Goal: Task Accomplishment & Management: Use online tool/utility

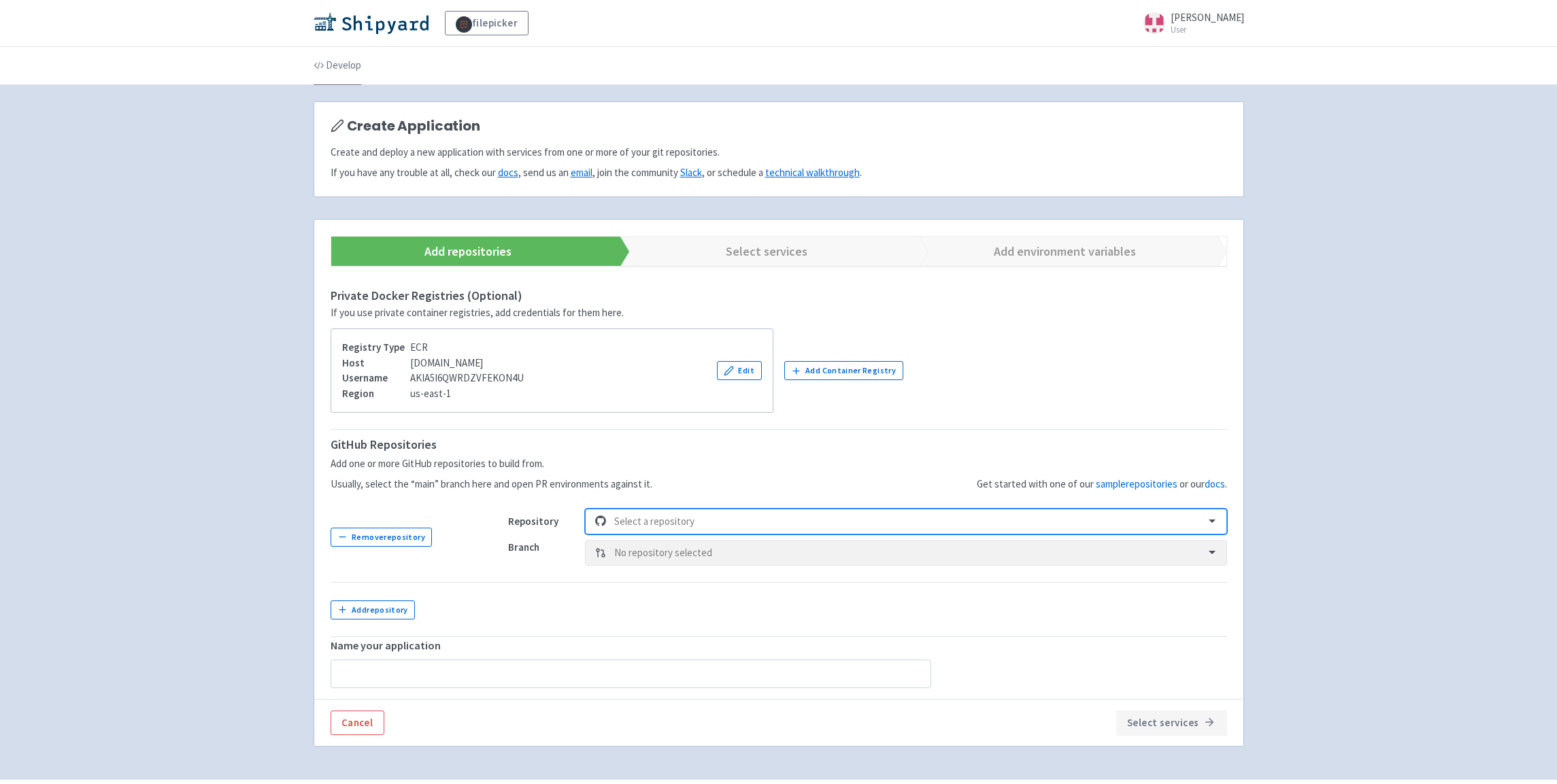
click at [333, 69] on link "Develop" at bounding box center [337, 66] width 48 height 38
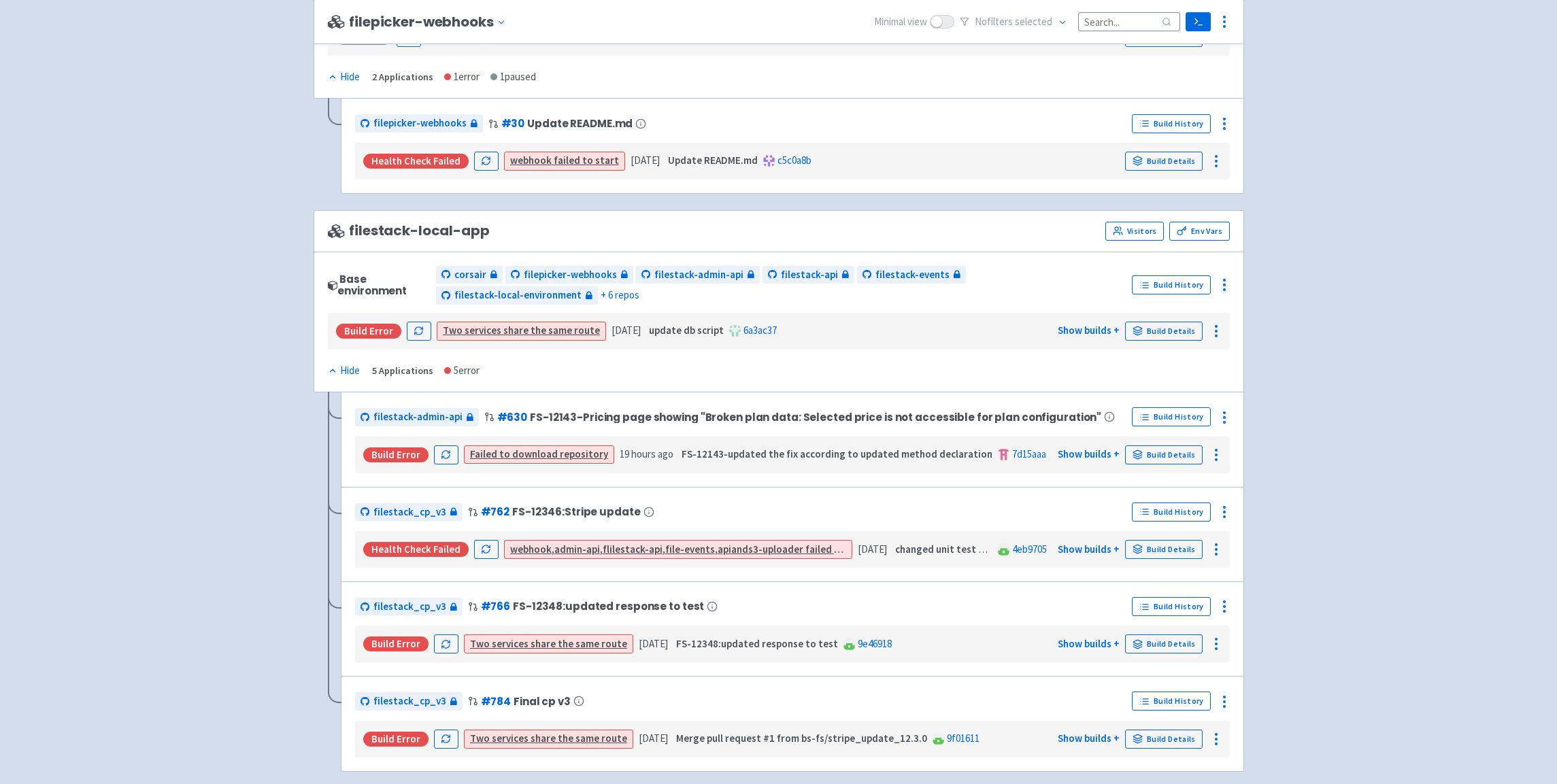
scroll to position [817, 0]
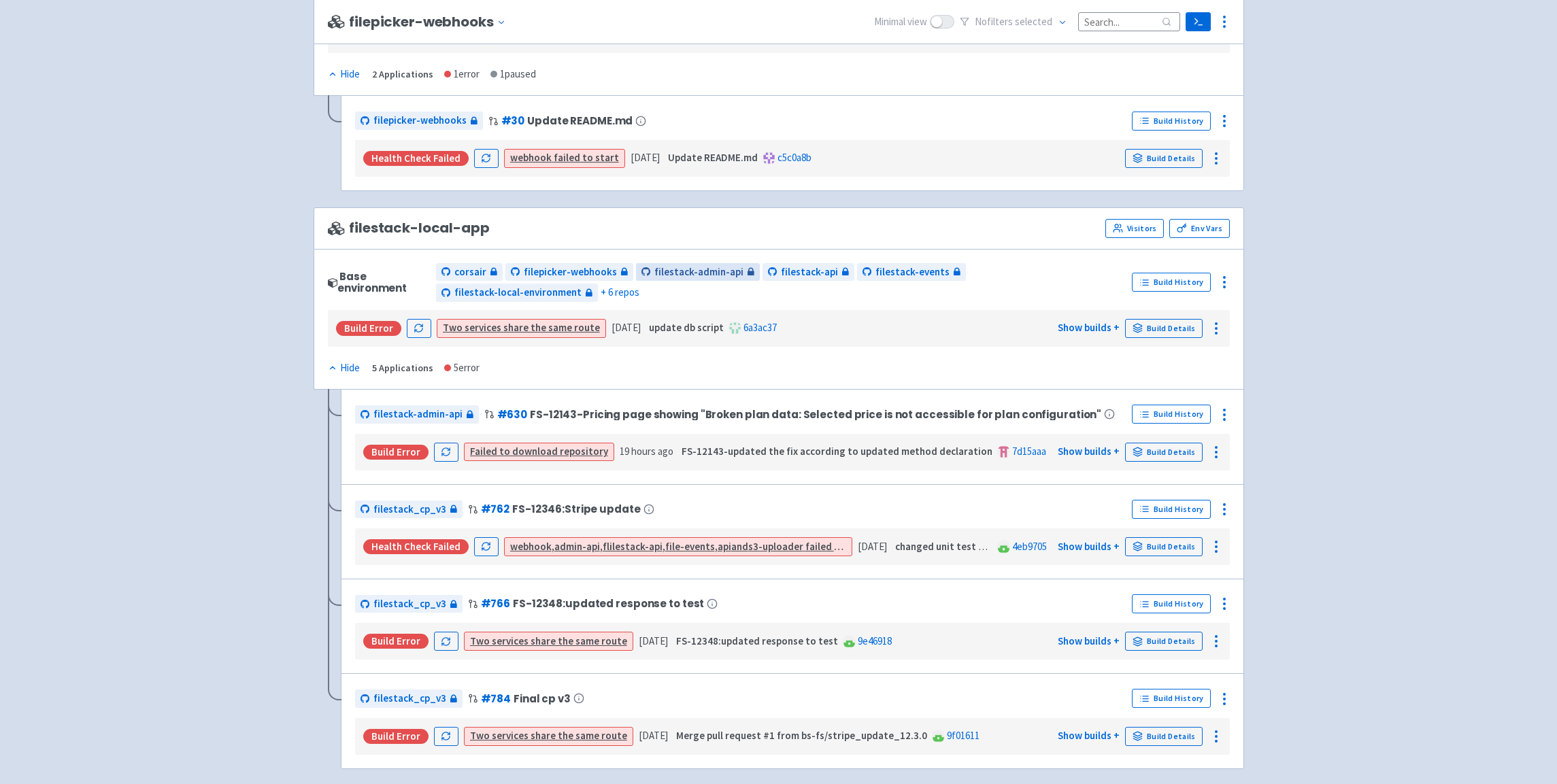
click at [699, 276] on span "filestack-admin-api" at bounding box center [699, 272] width 89 height 16
click at [1183, 326] on link "Build Details" at bounding box center [1163, 328] width 77 height 19
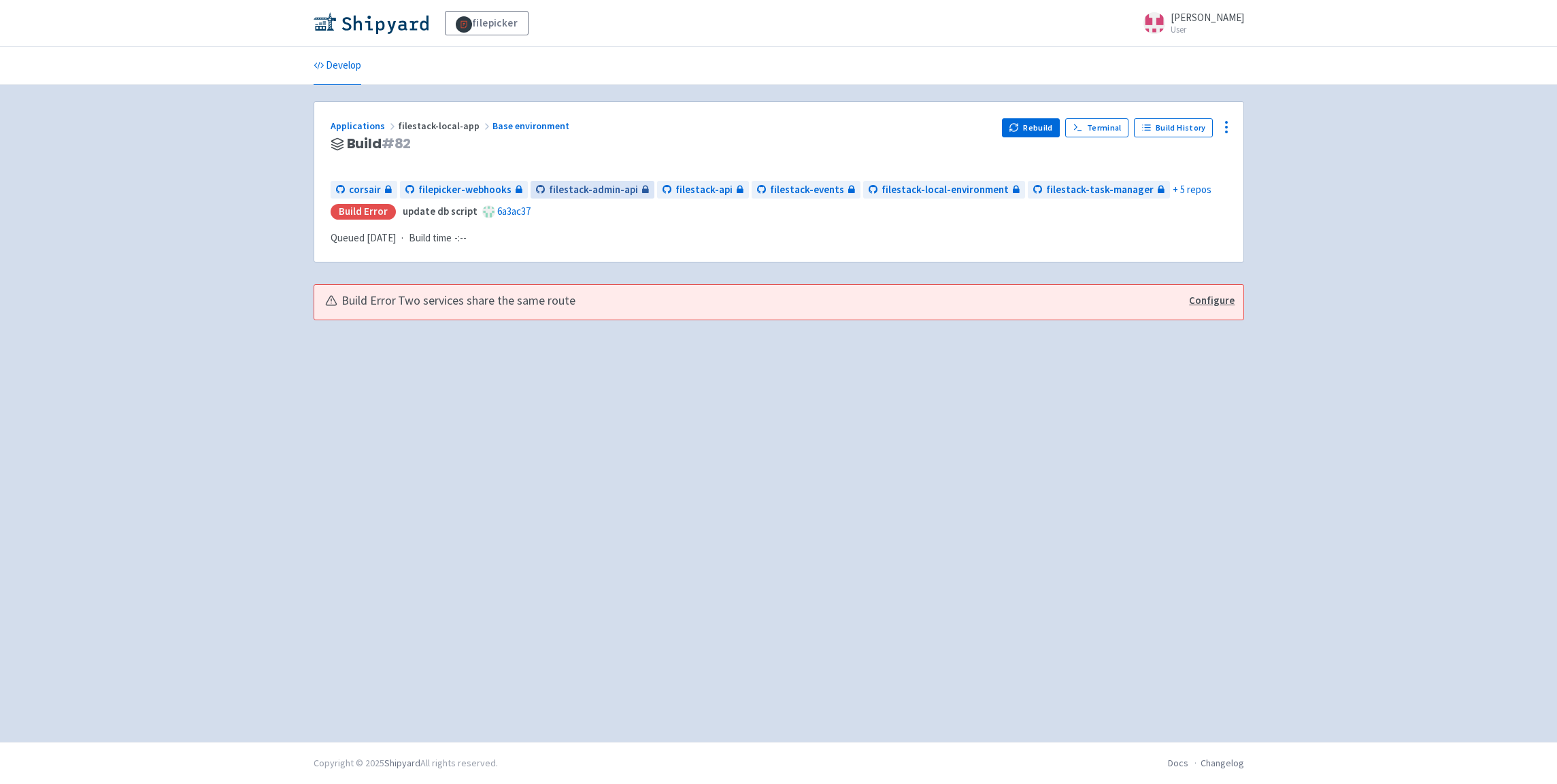
click at [572, 189] on span "filestack-admin-api" at bounding box center [593, 190] width 89 height 16
click at [1037, 130] on button "Rebuild" at bounding box center [1031, 128] width 59 height 19
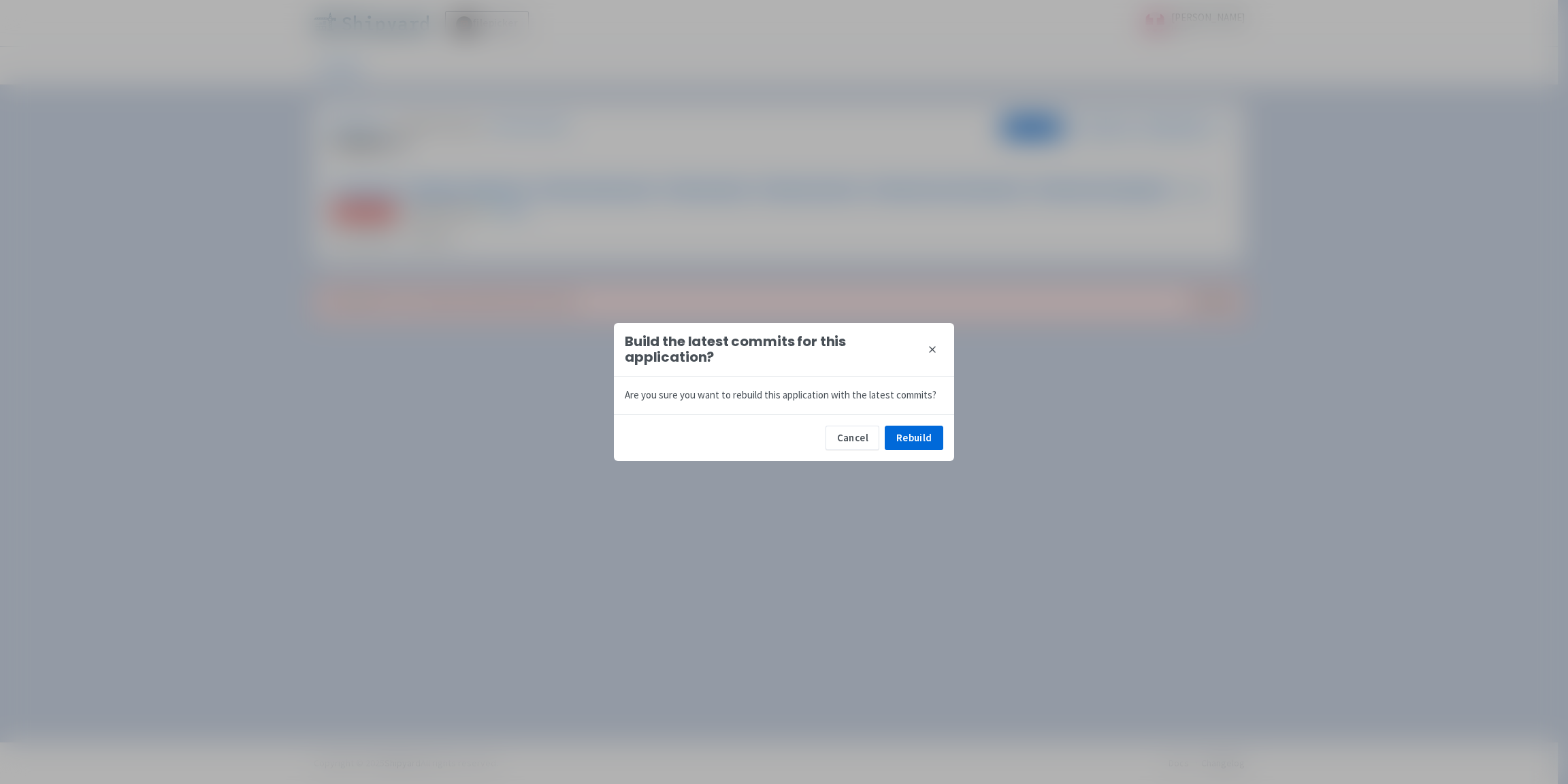
click at [915, 422] on div "Cancel Rebuild" at bounding box center [784, 437] width 340 height 47
click at [919, 432] on button "Rebuild" at bounding box center [913, 438] width 59 height 25
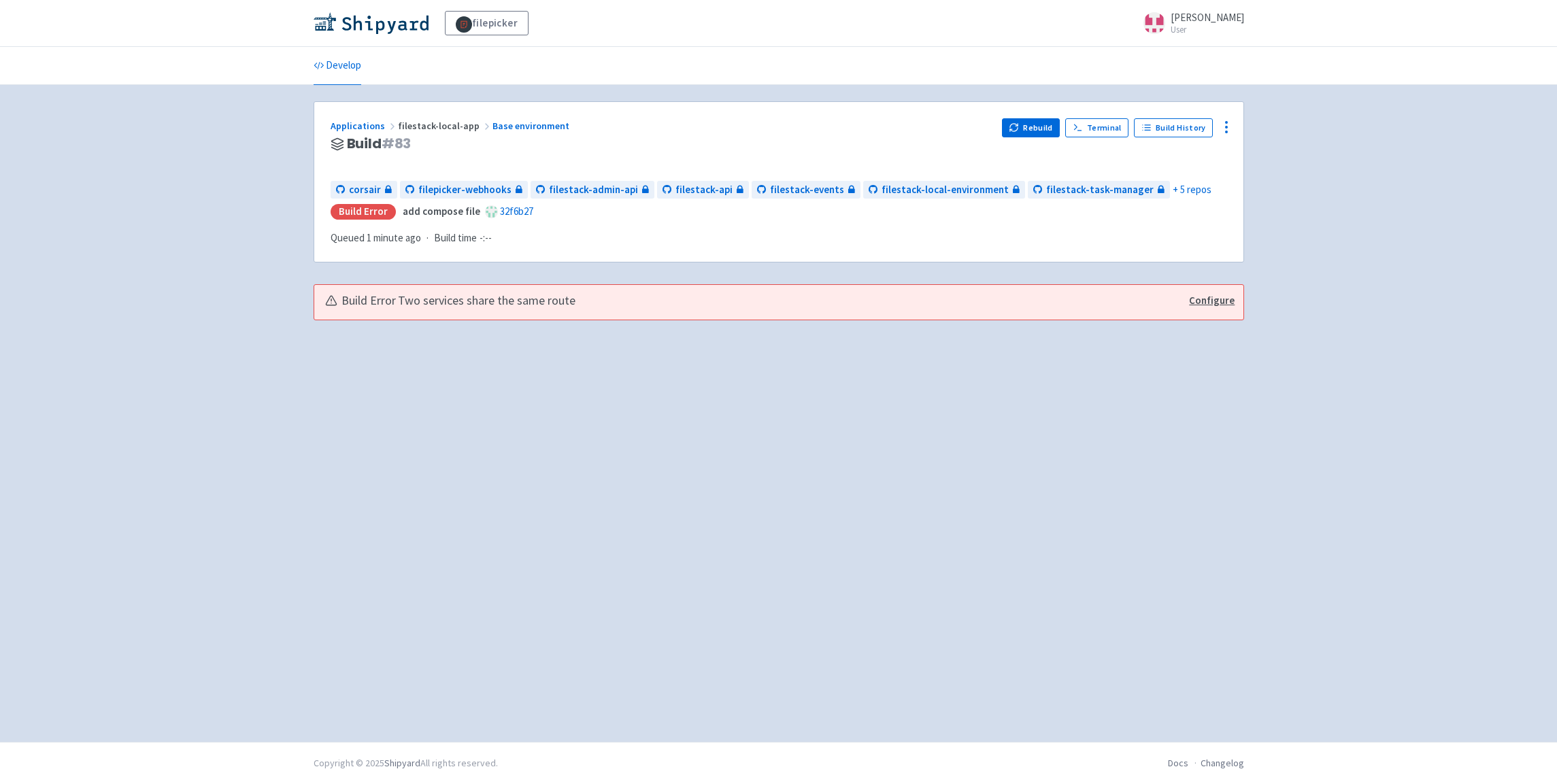
click at [569, 291] on div "Build Error Two services share the same route Configure" at bounding box center [778, 302] width 930 height 35
click at [1207, 301] on link "Configure" at bounding box center [1212, 301] width 45 height 16
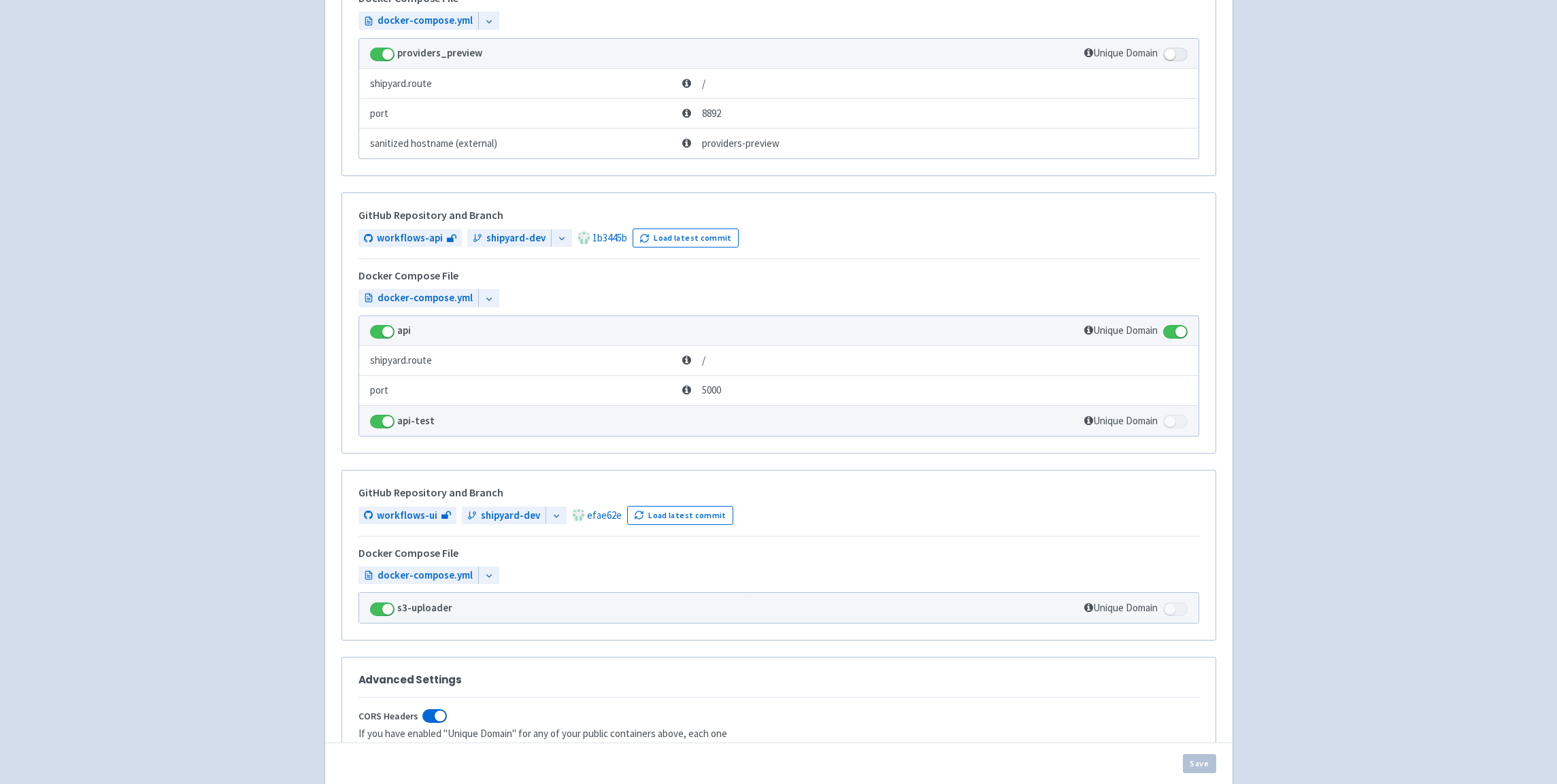
scroll to position [4135, 0]
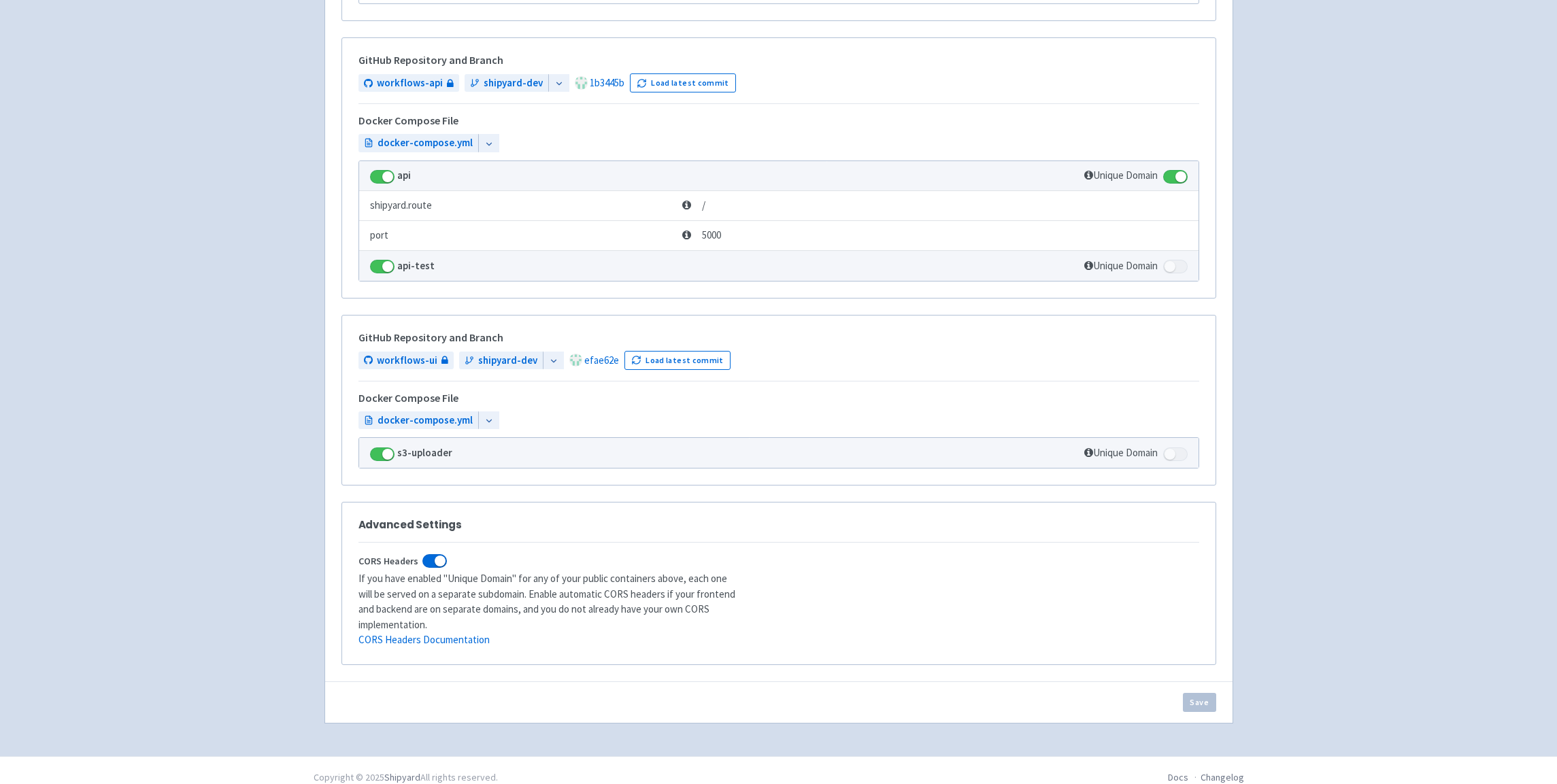
click at [436, 560] on span at bounding box center [435, 561] width 25 height 13
click at [434, 561] on span at bounding box center [435, 561] width 25 height 13
click at [367, 561] on input "CORS Headers" at bounding box center [363, 561] width 9 height 9
click at [426, 564] on span at bounding box center [435, 561] width 25 height 13
click at [367, 564] on input "CORS Headers" at bounding box center [363, 561] width 9 height 9
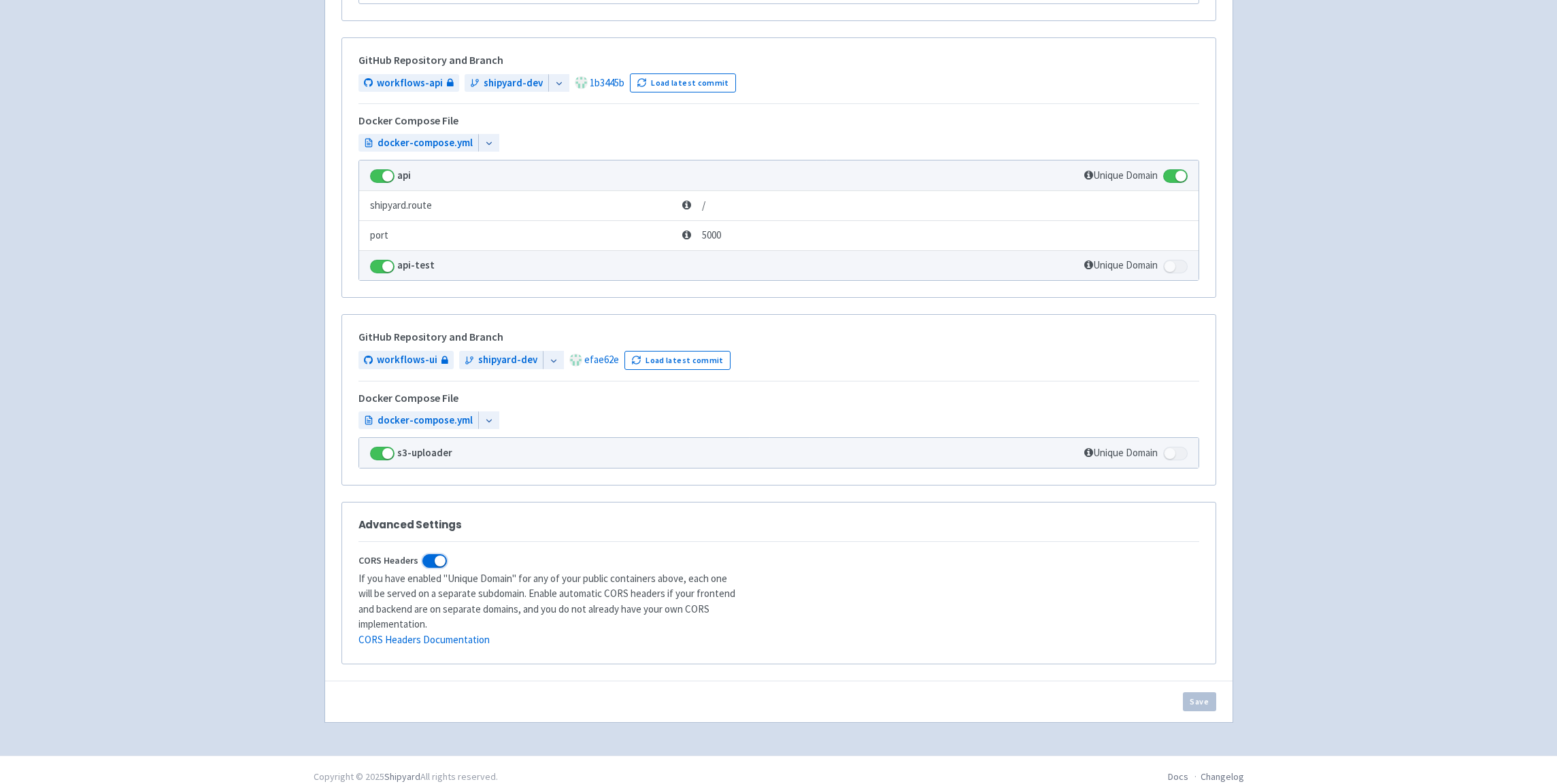
checkbox input "true"
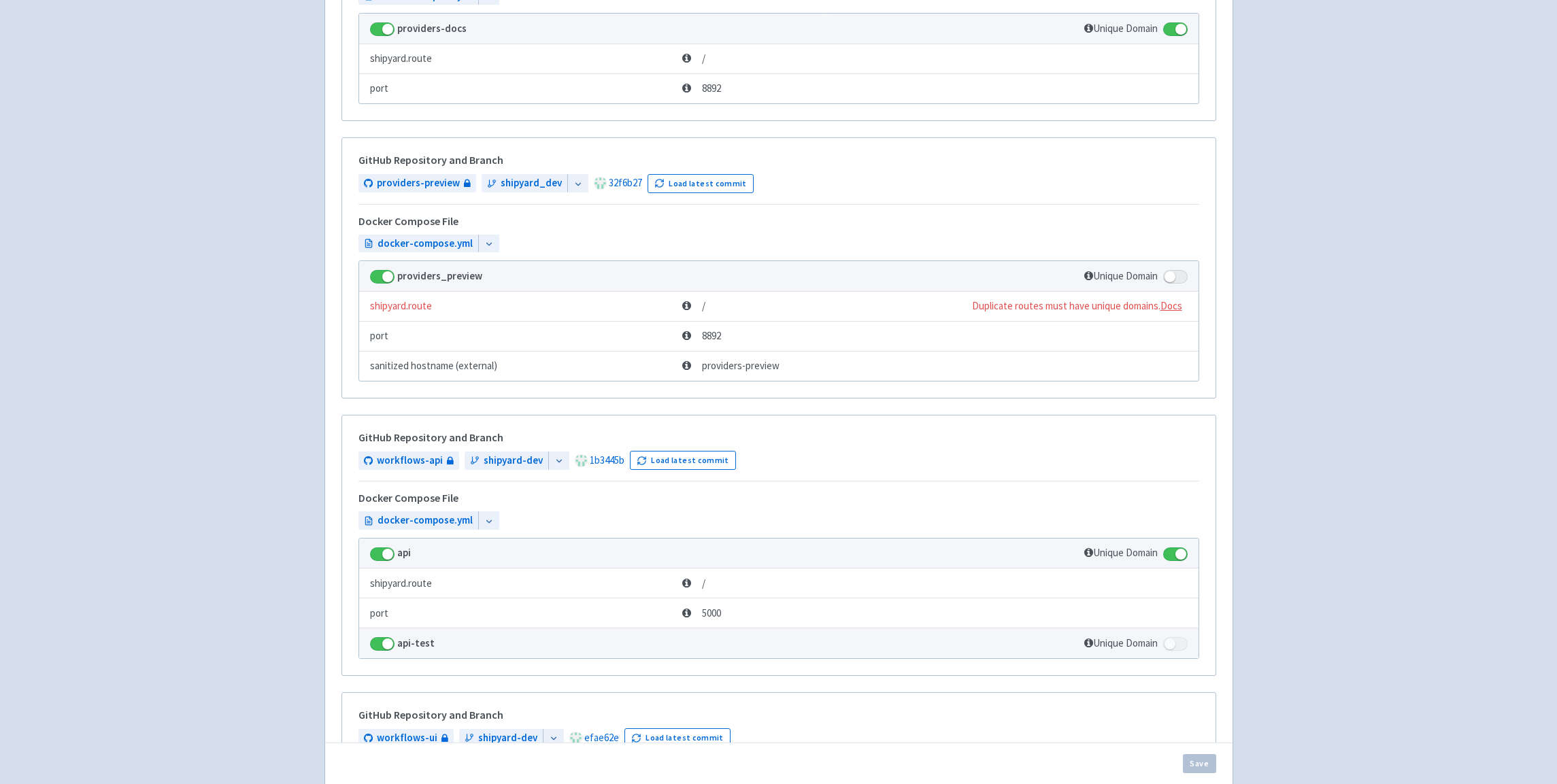
scroll to position [3773, 0]
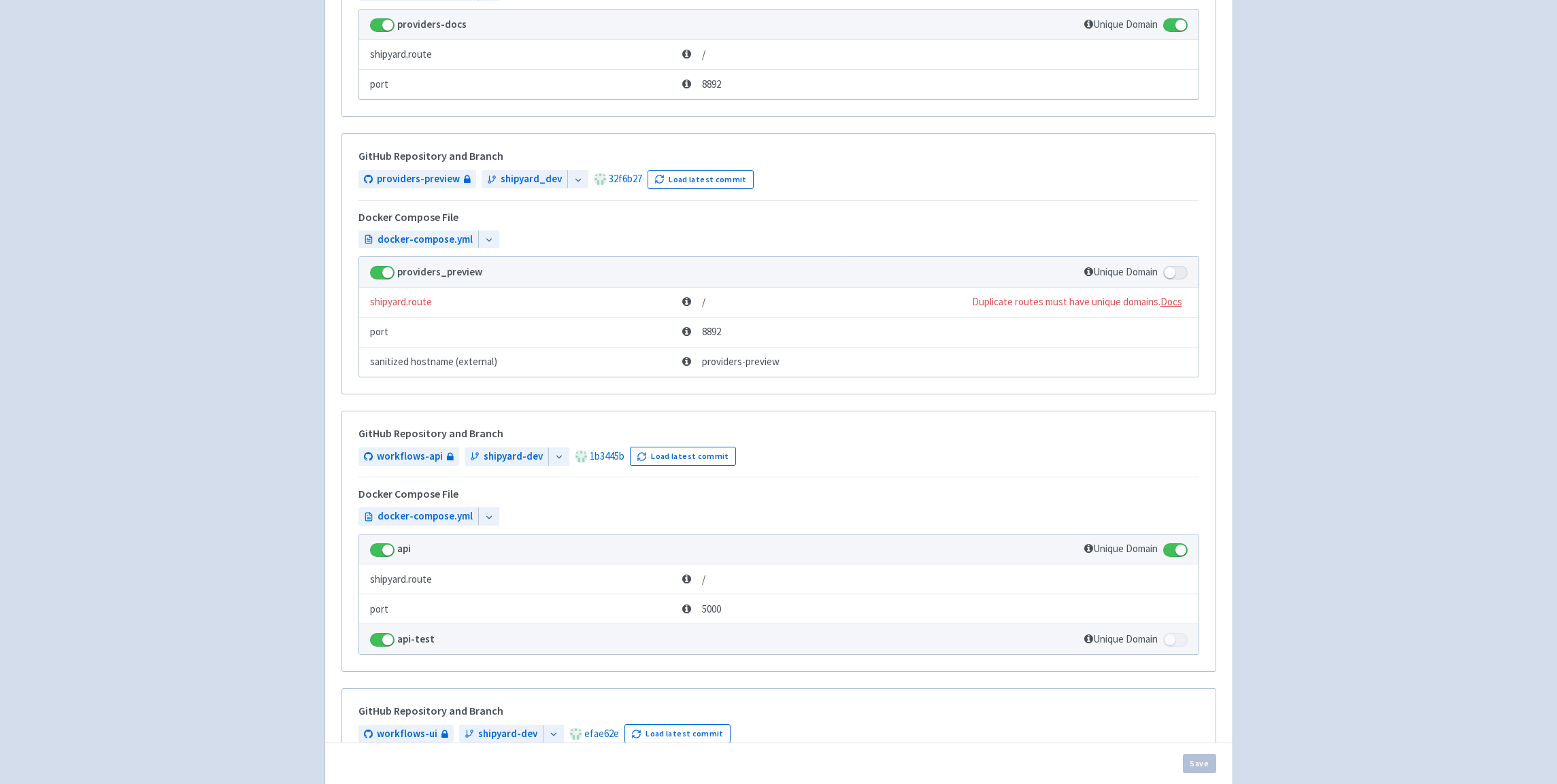
click at [1183, 271] on span at bounding box center [1176, 272] width 25 height 13
click at [1172, 271] on input "checkbox" at bounding box center [1168, 269] width 9 height 9
checkbox input "true"
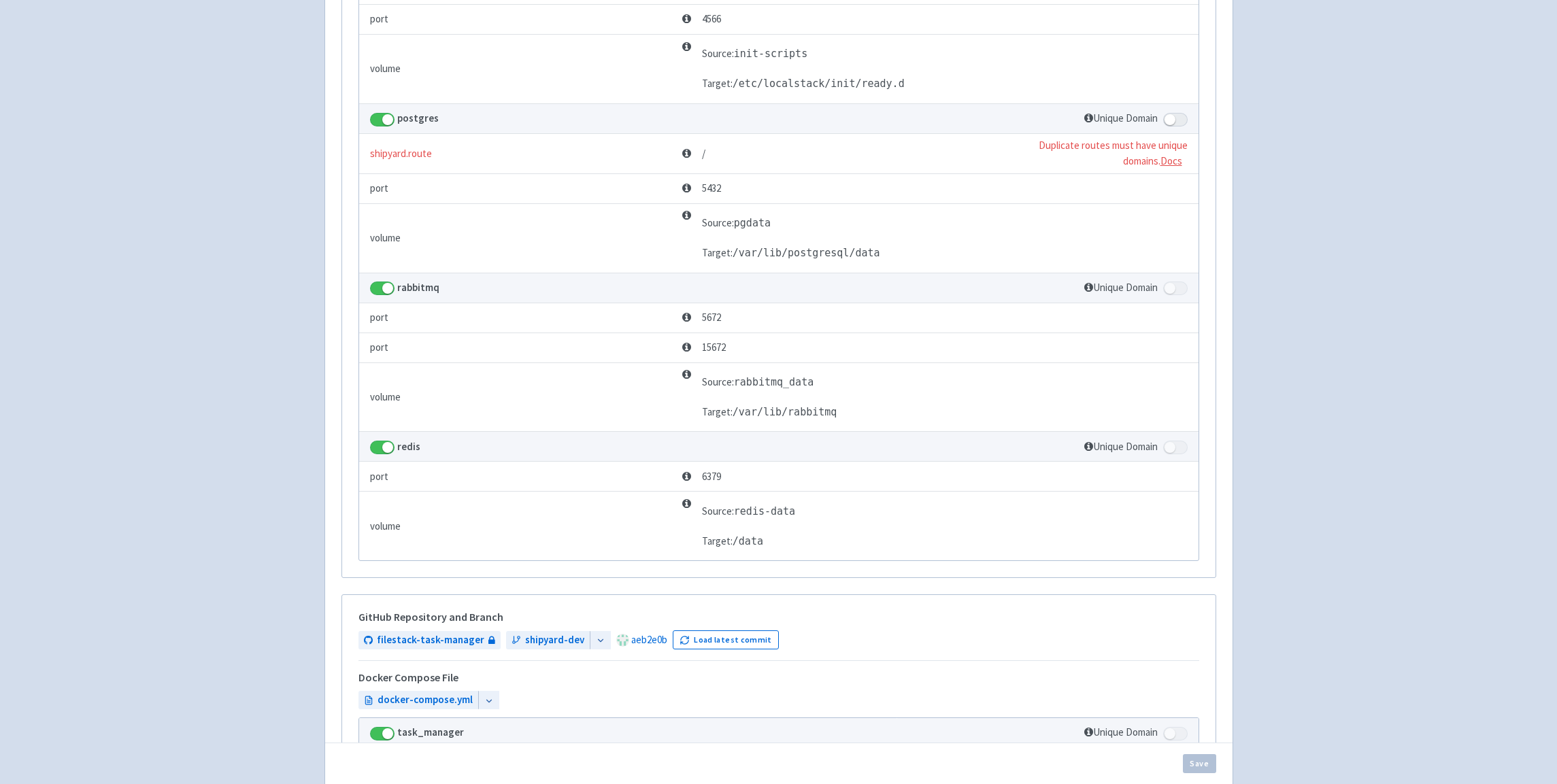
scroll to position [2307, 0]
click at [1181, 116] on span at bounding box center [1176, 116] width 25 height 13
click at [1172, 116] on input "checkbox" at bounding box center [1168, 111] width 9 height 9
checkbox input "true"
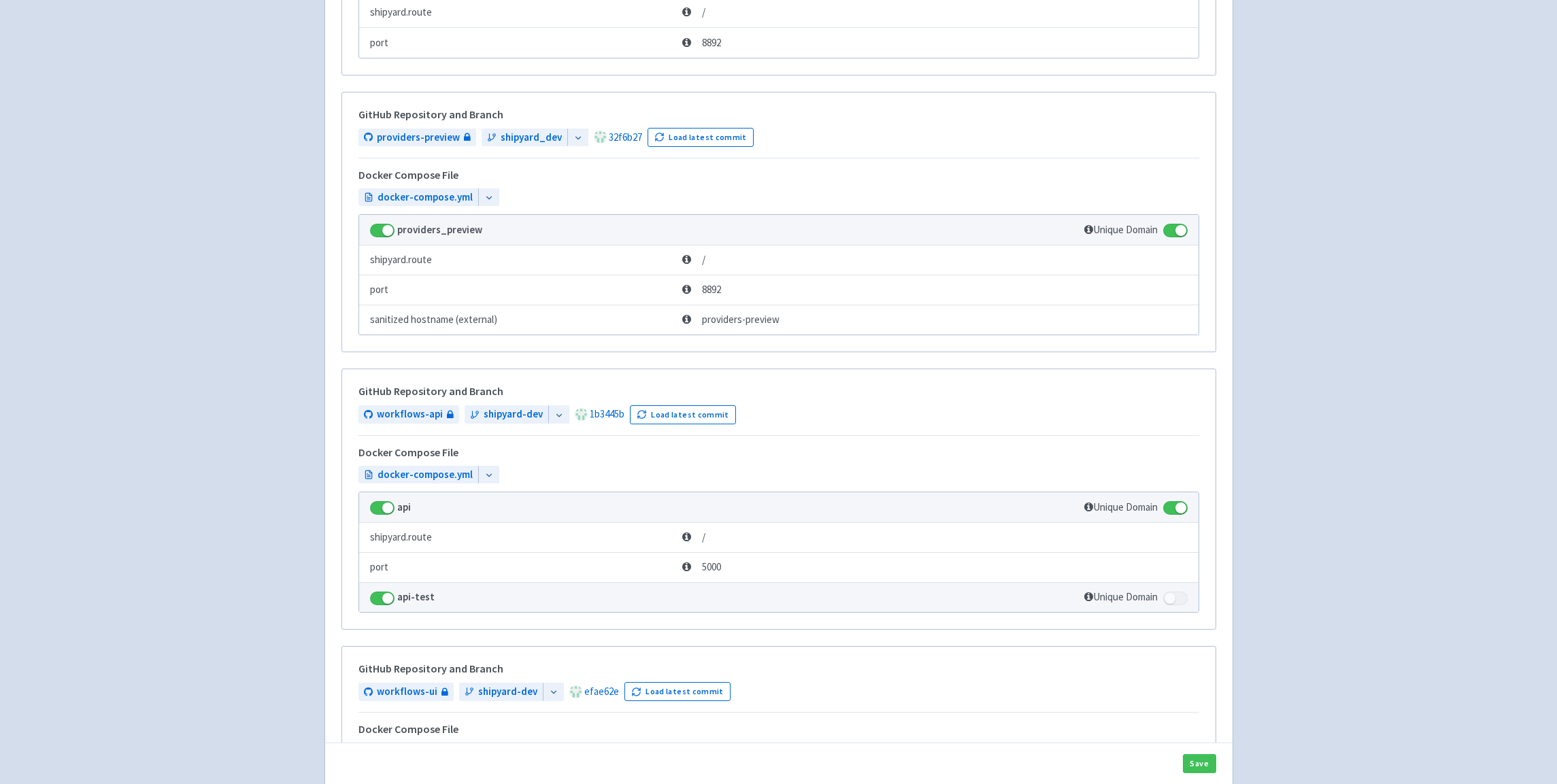
scroll to position [4184, 0]
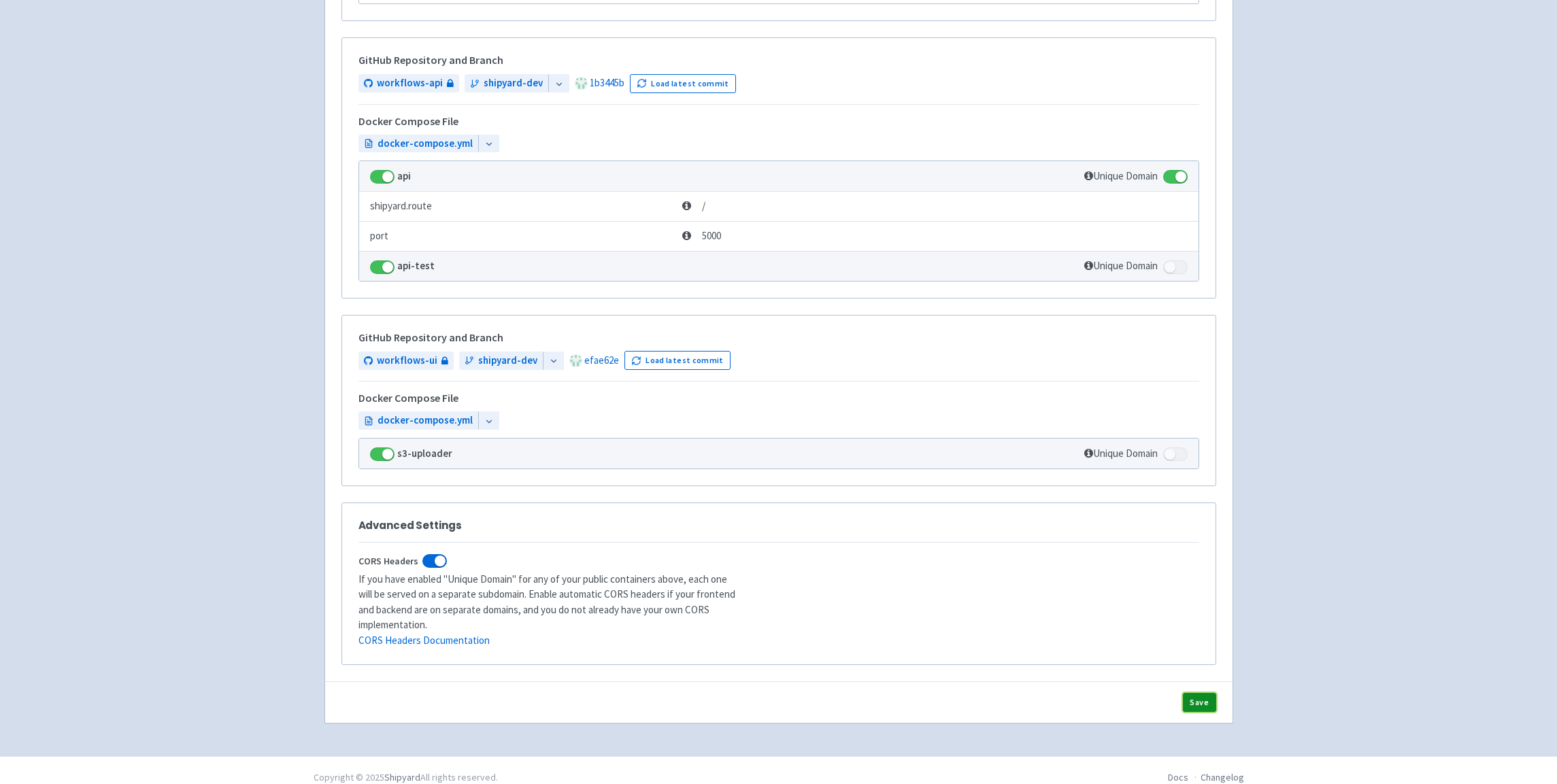
click at [1207, 693] on button "Save" at bounding box center [1199, 702] width 33 height 19
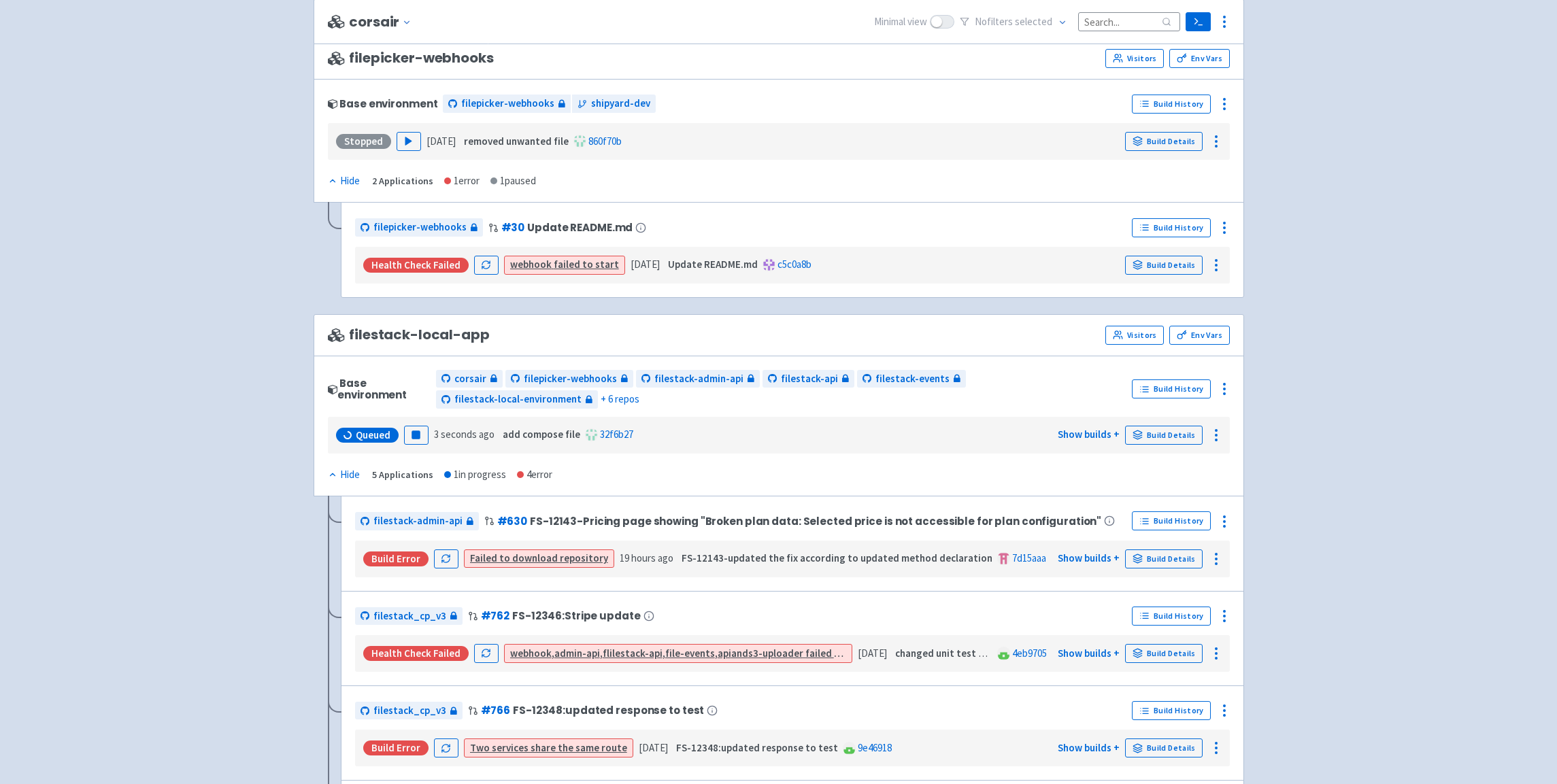
scroll to position [733, 0]
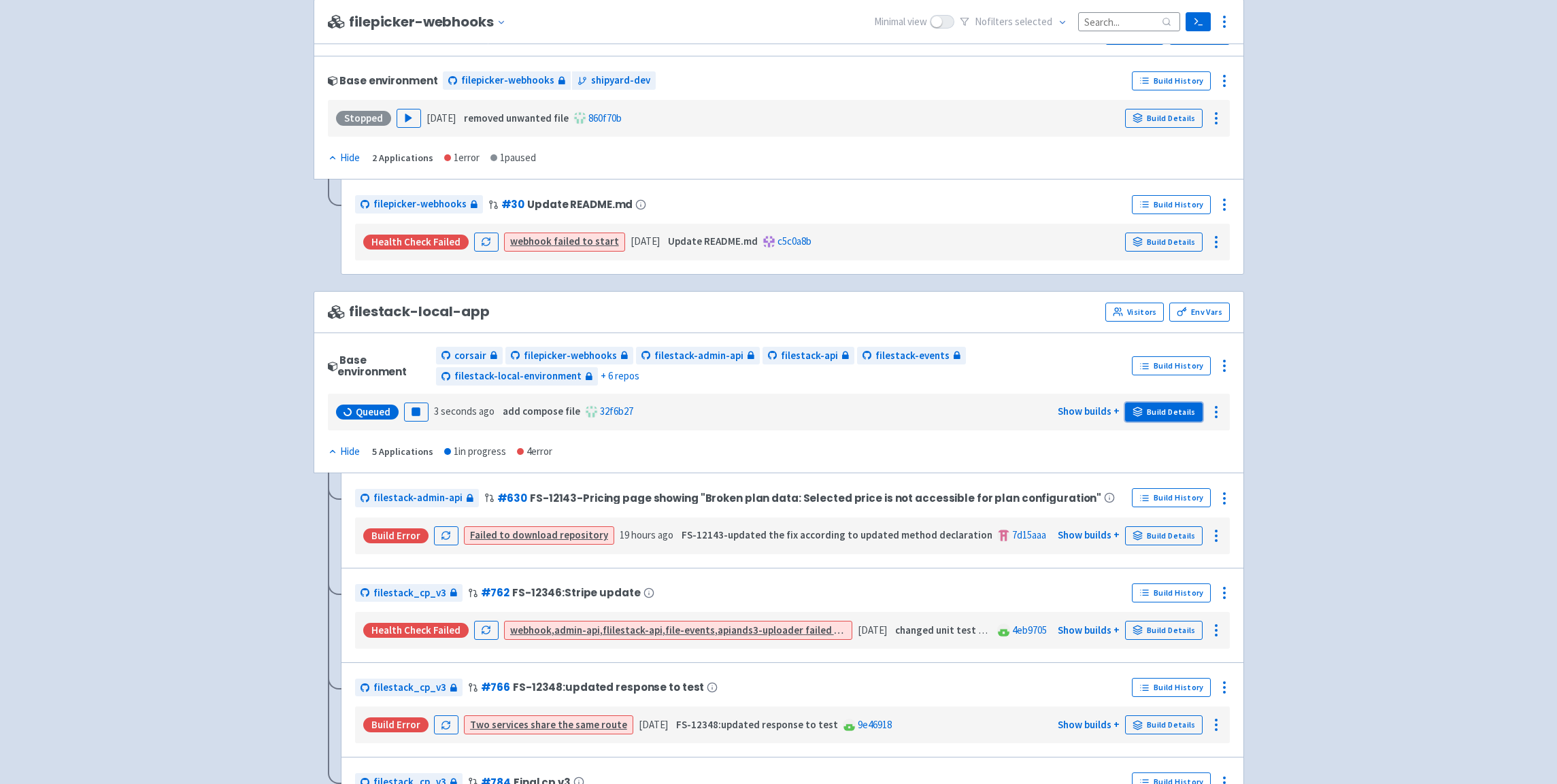
click at [1165, 407] on link "Build Details" at bounding box center [1163, 412] width 77 height 19
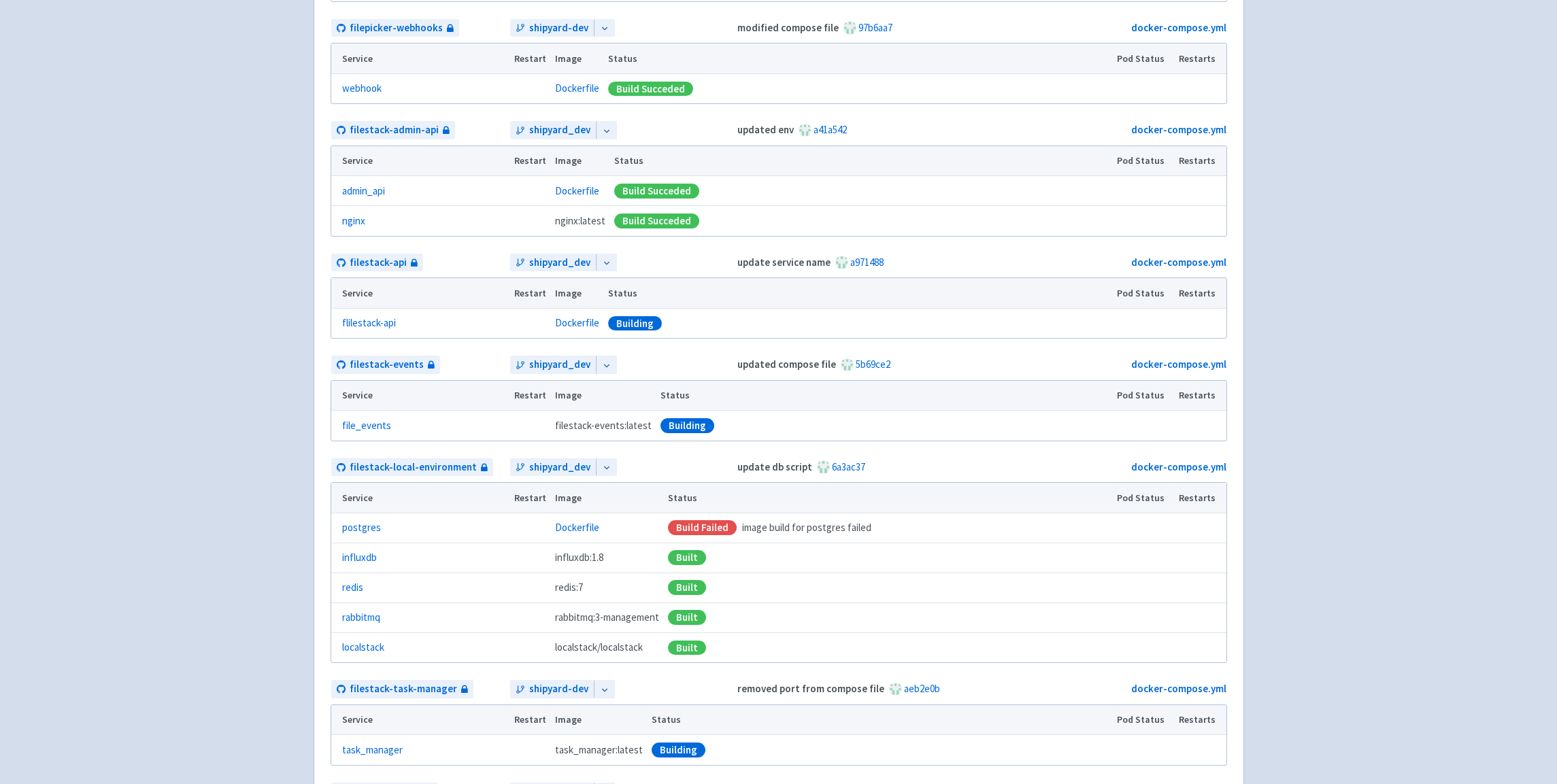
scroll to position [412, 0]
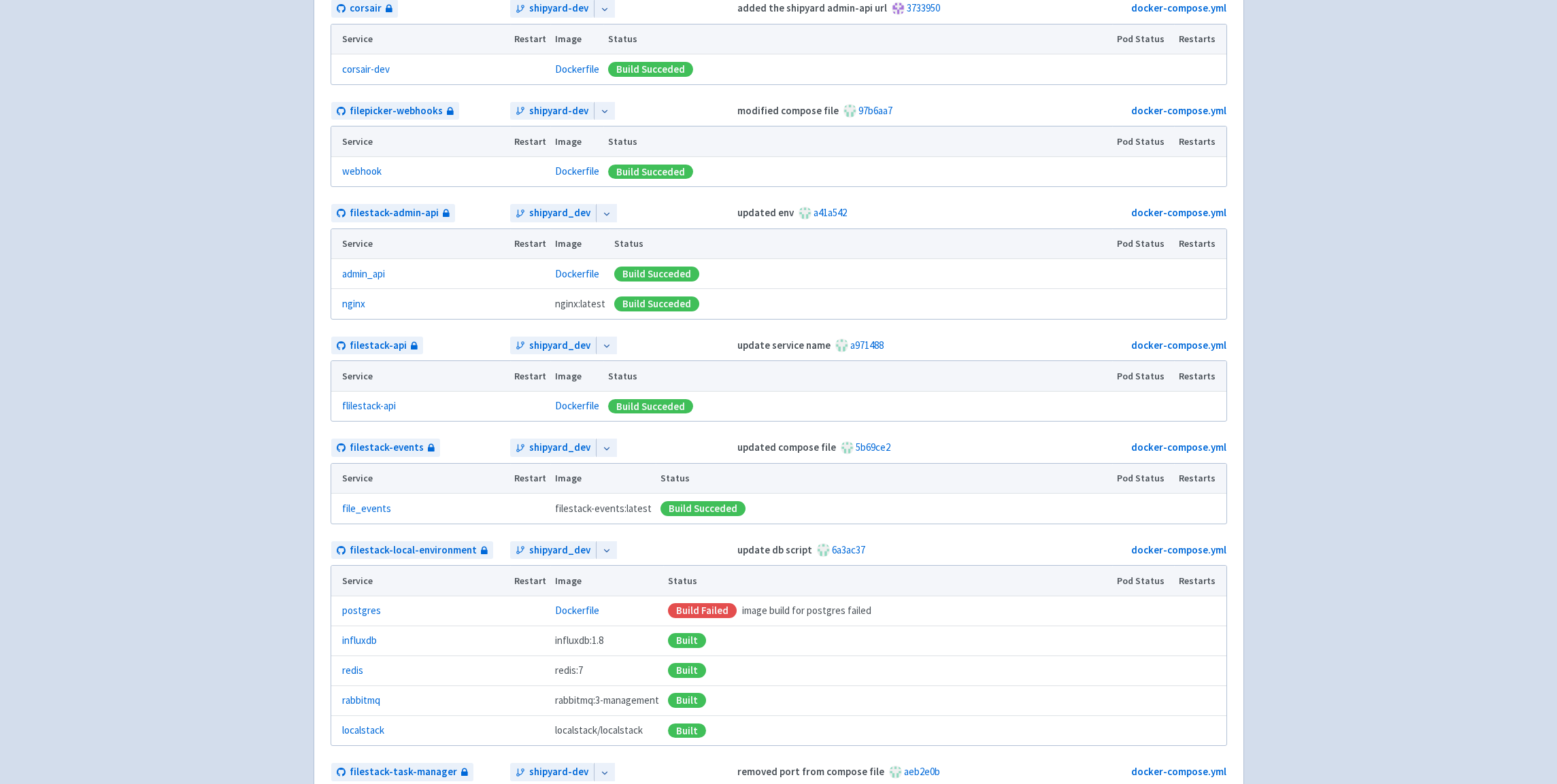
click at [428, 350] on td "filestack-api" at bounding box center [420, 346] width 179 height 20
click at [393, 343] on span "filestack-api" at bounding box center [378, 346] width 57 height 16
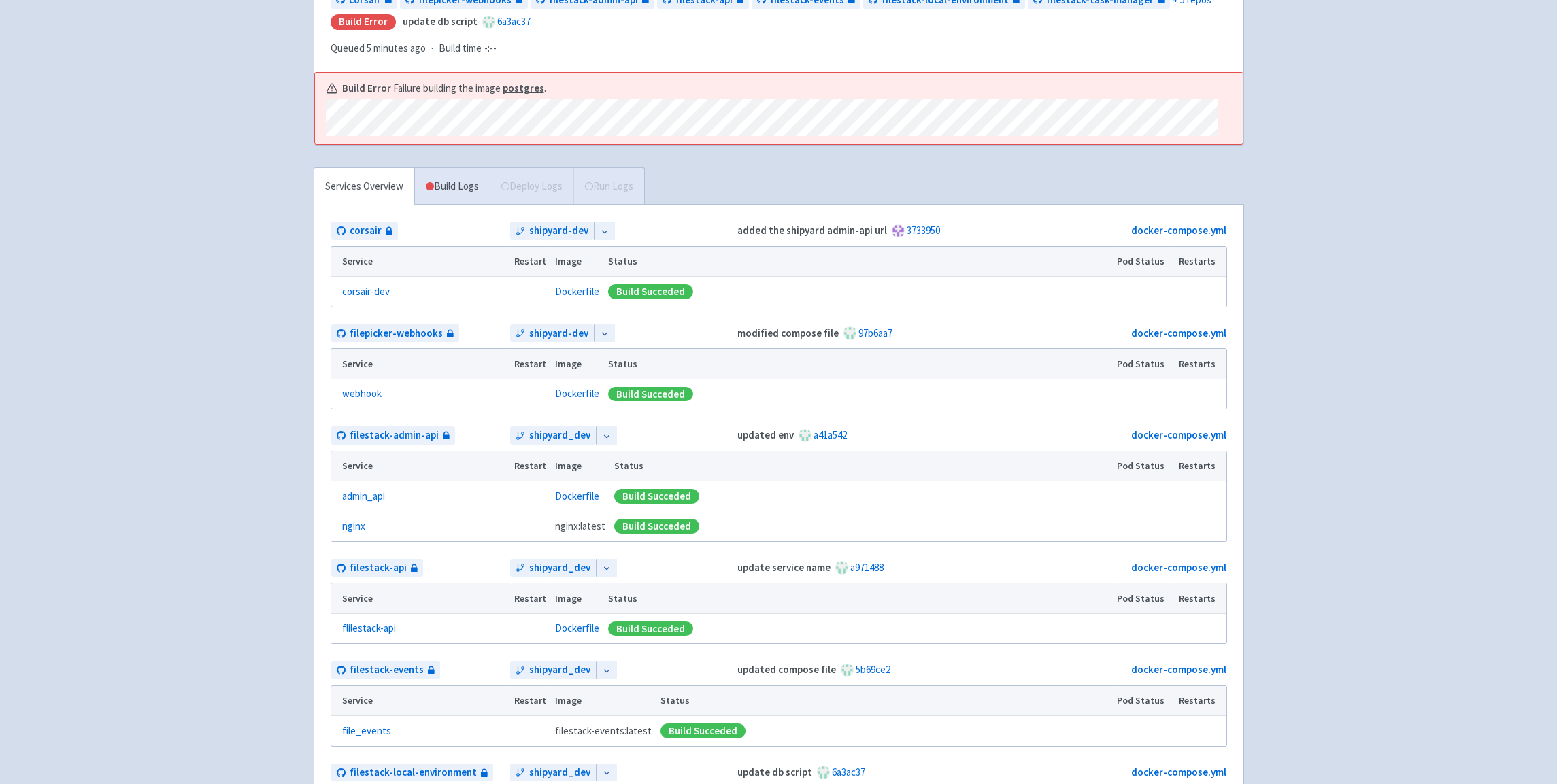
scroll to position [205, 0]
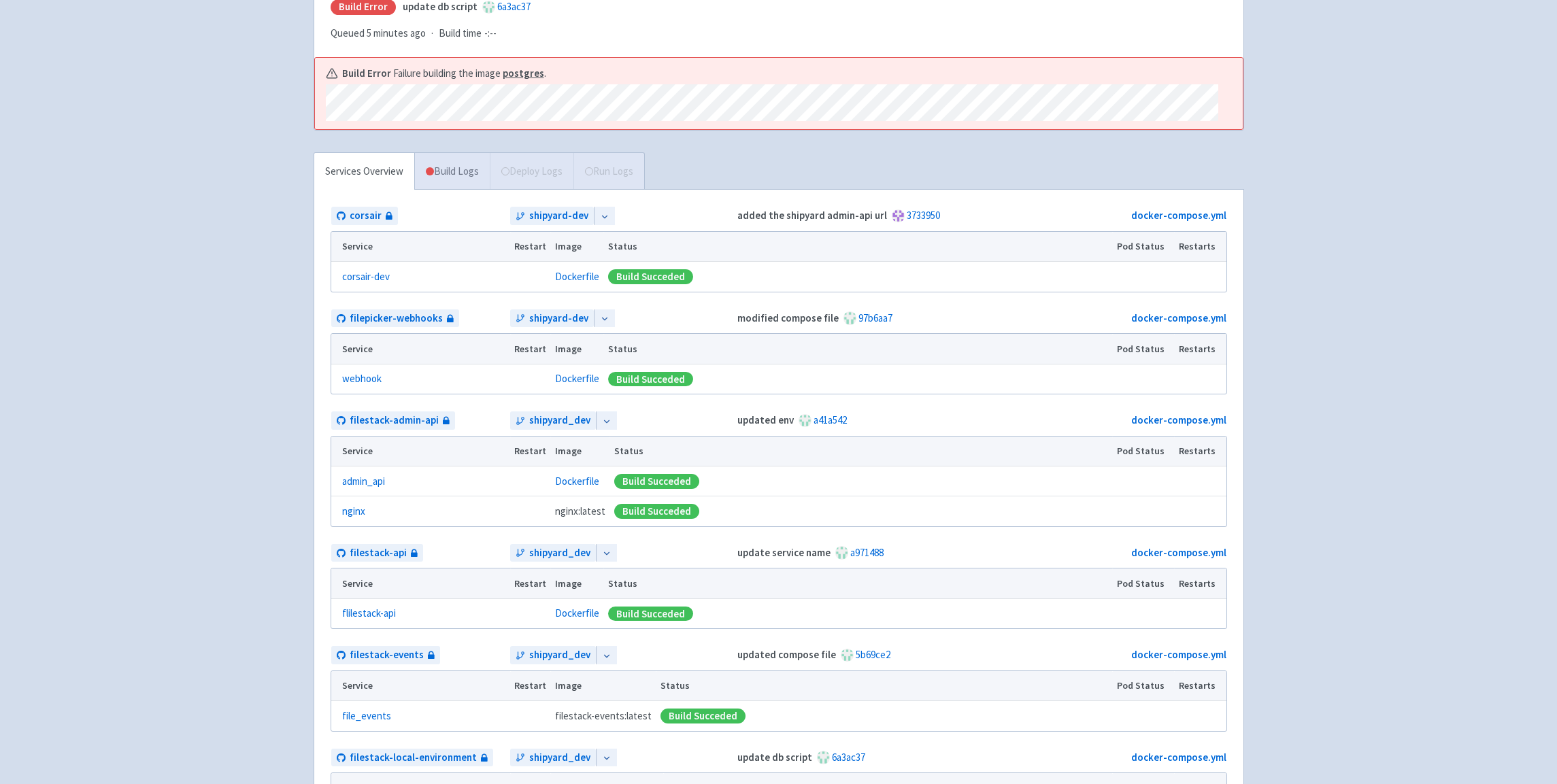
click at [435, 178] on link "Build Logs" at bounding box center [452, 172] width 75 height 38
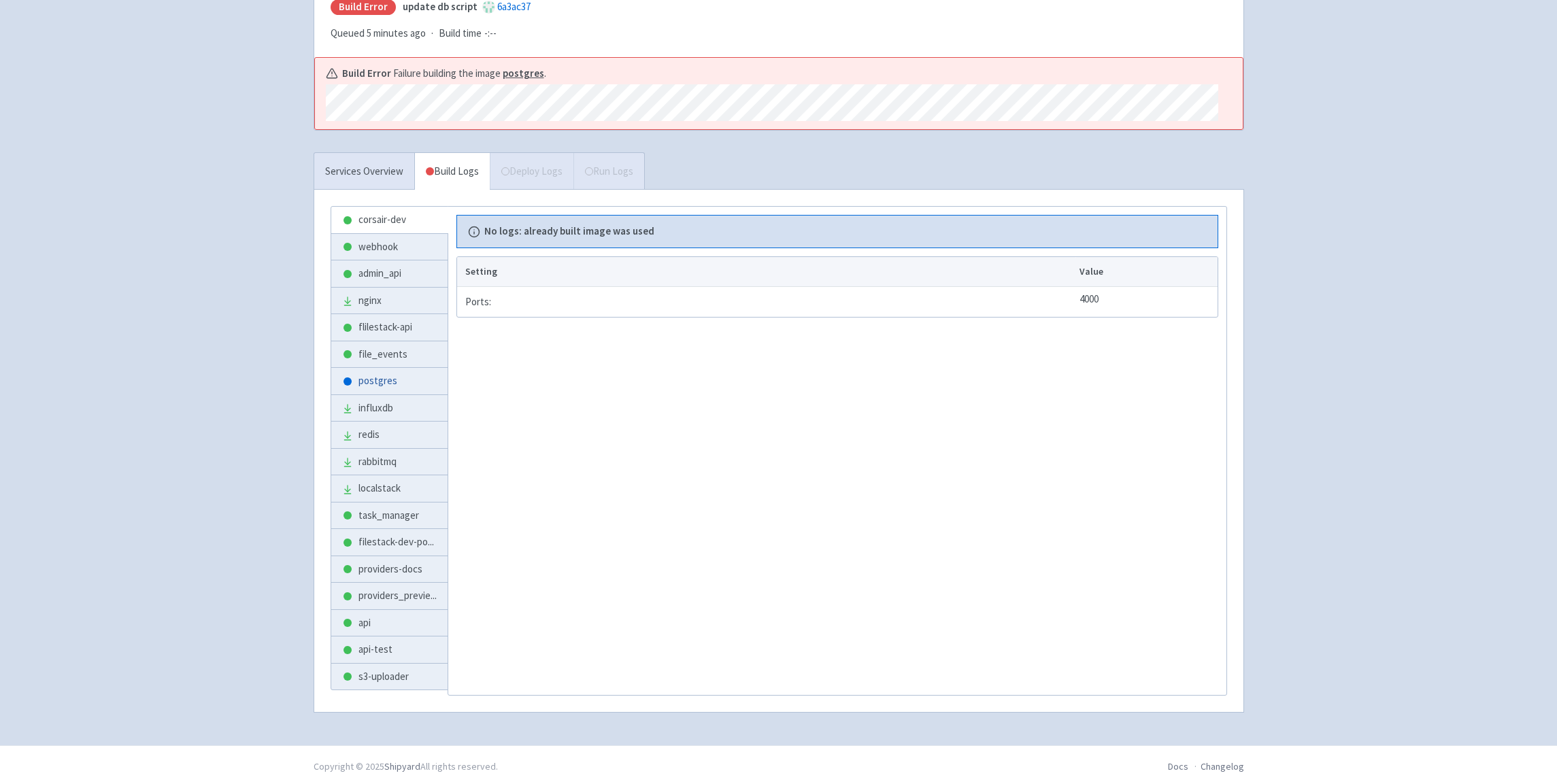
click at [389, 383] on link "postgres" at bounding box center [389, 381] width 116 height 26
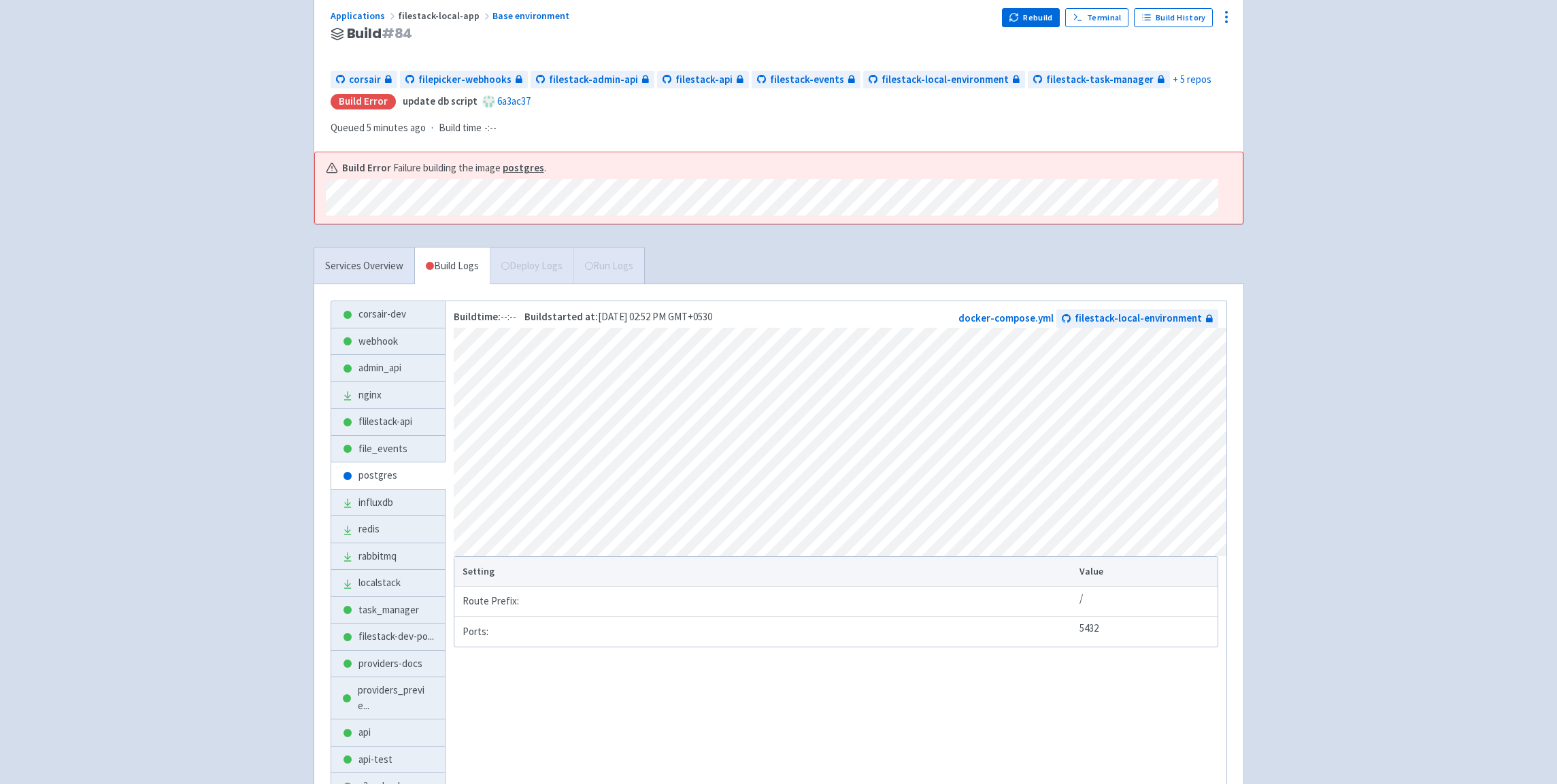
scroll to position [254, 0]
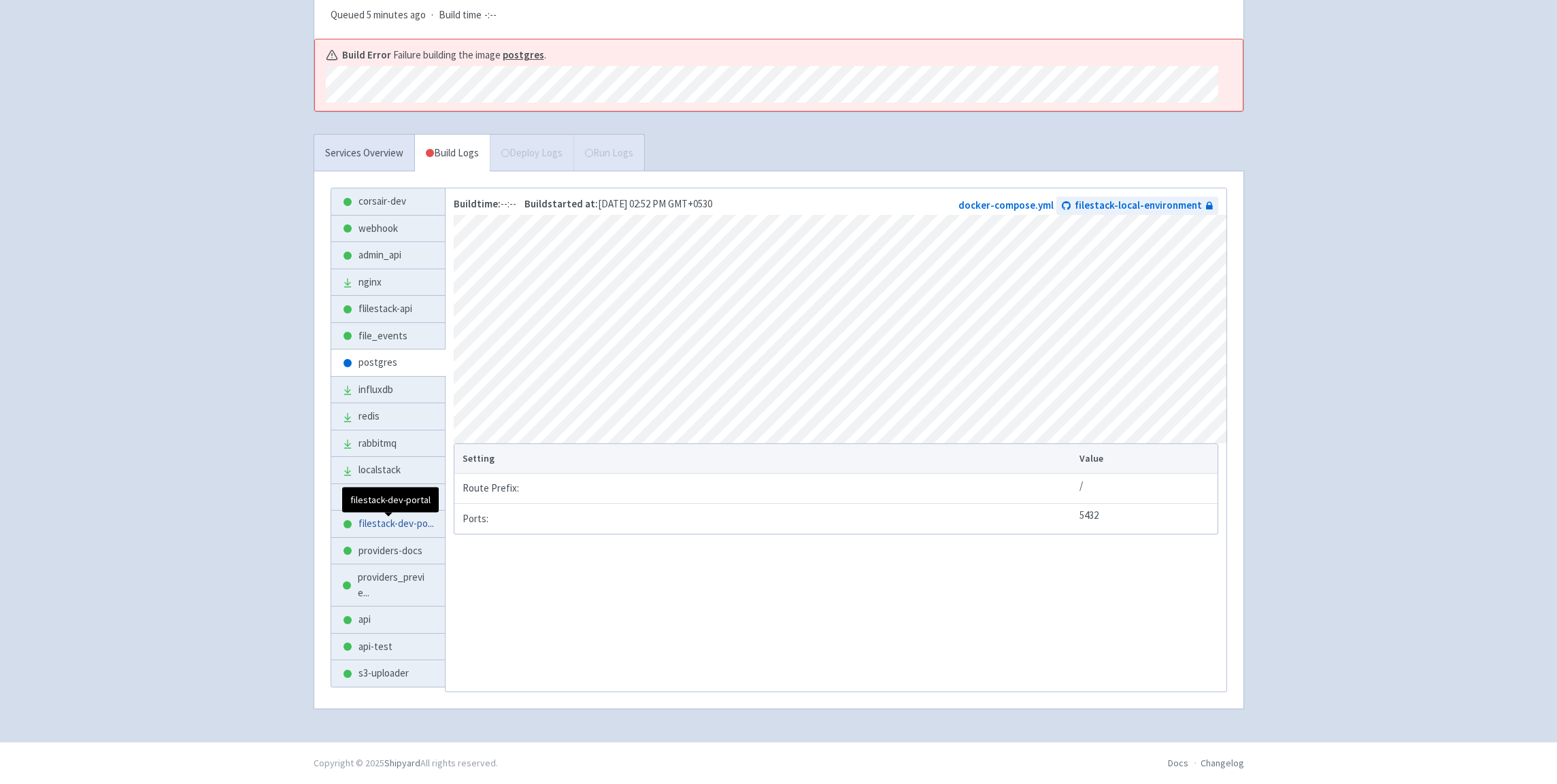
click at [401, 516] on span "filestack-dev-po ..." at bounding box center [396, 524] width 75 height 16
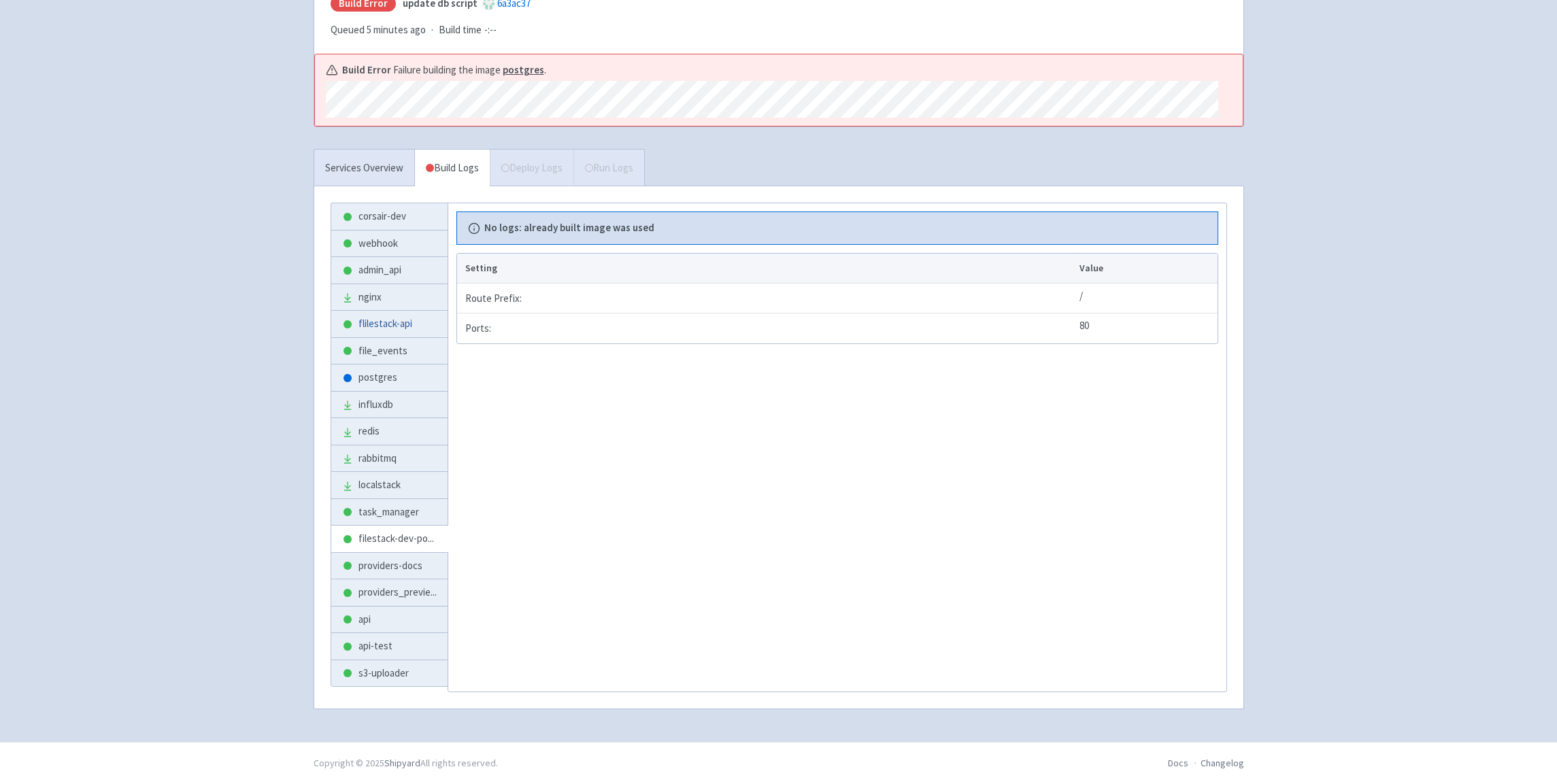
click at [372, 323] on link "flilestack-api" at bounding box center [389, 323] width 116 height 26
click at [586, 306] on td "Route Prefix:" at bounding box center [766, 298] width 618 height 30
